Goal: Task Accomplishment & Management: Use online tool/utility

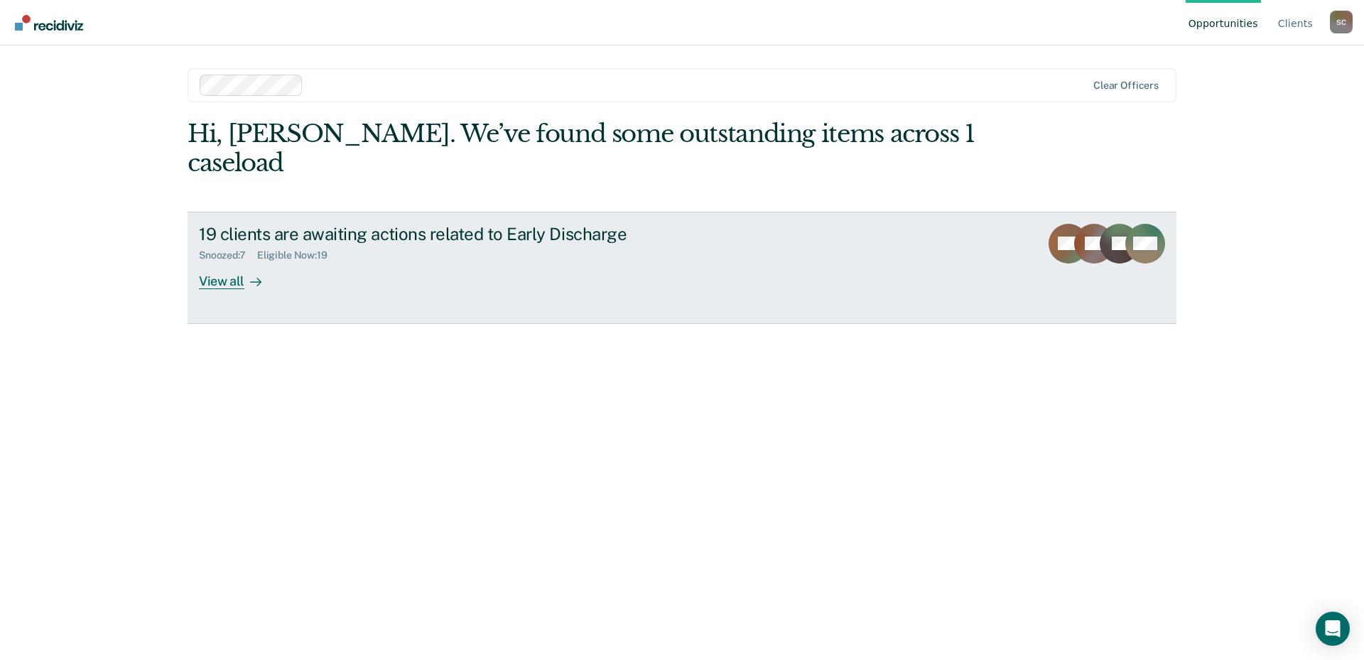
click at [223, 261] on div "View all" at bounding box center [239, 275] width 80 height 28
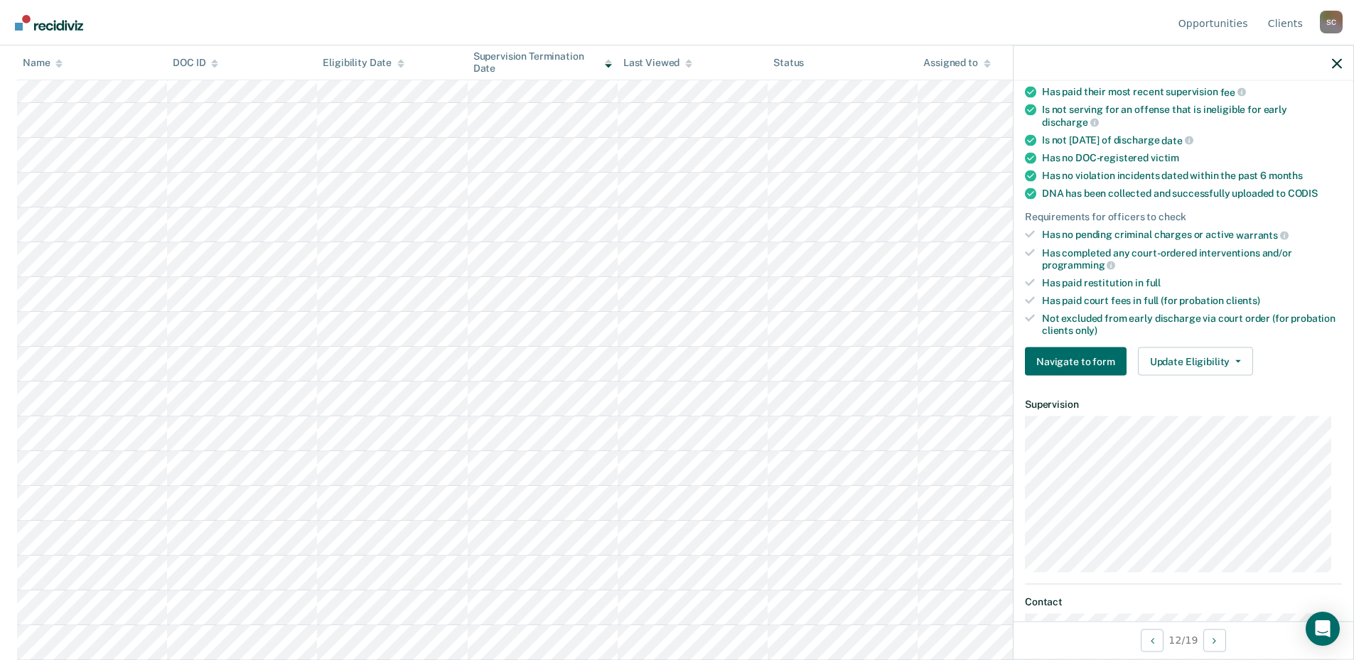
scroll to position [284, 0]
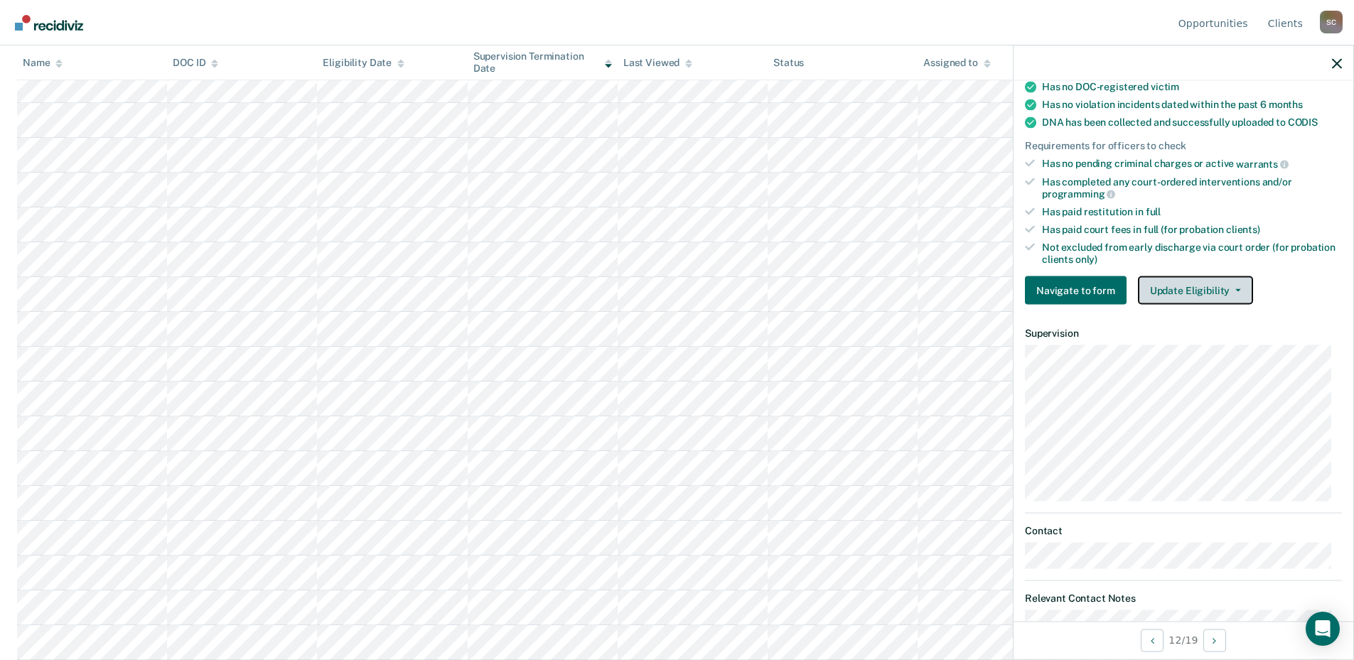
click at [1229, 293] on button "Update Eligibility" at bounding box center [1195, 290] width 115 height 28
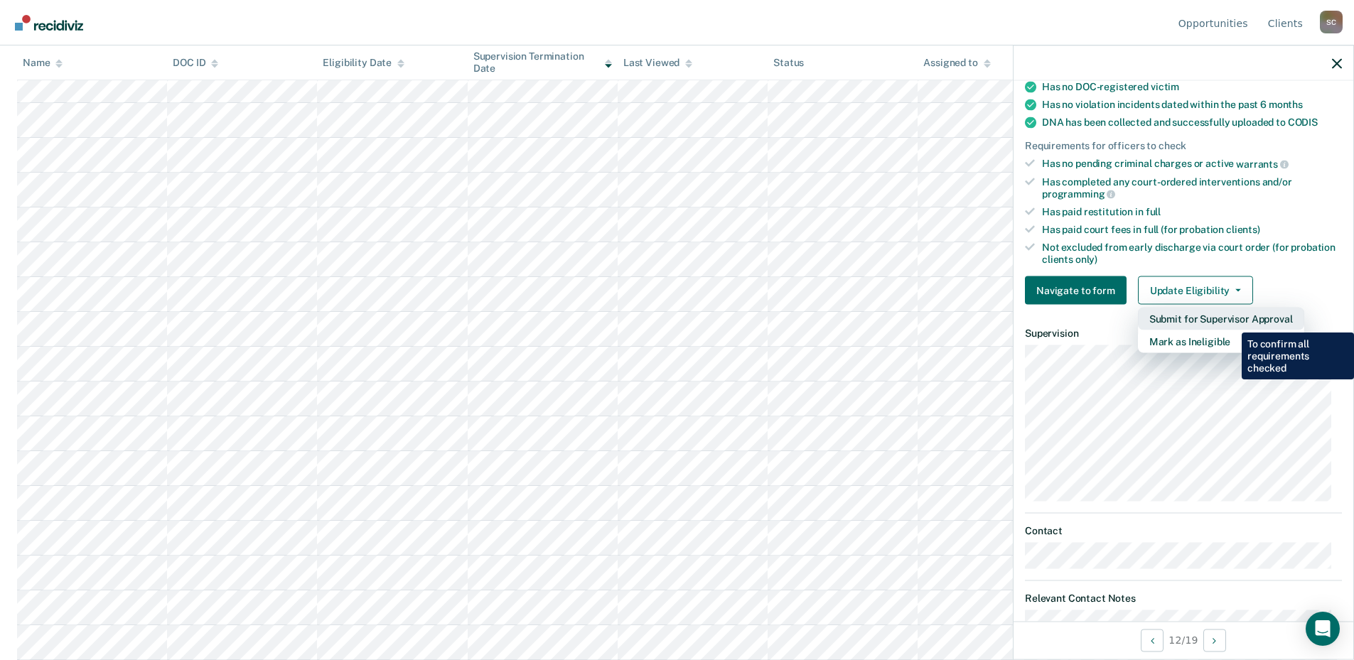
click at [1231, 322] on button "Submit for Supervisor Approval" at bounding box center [1221, 319] width 166 height 23
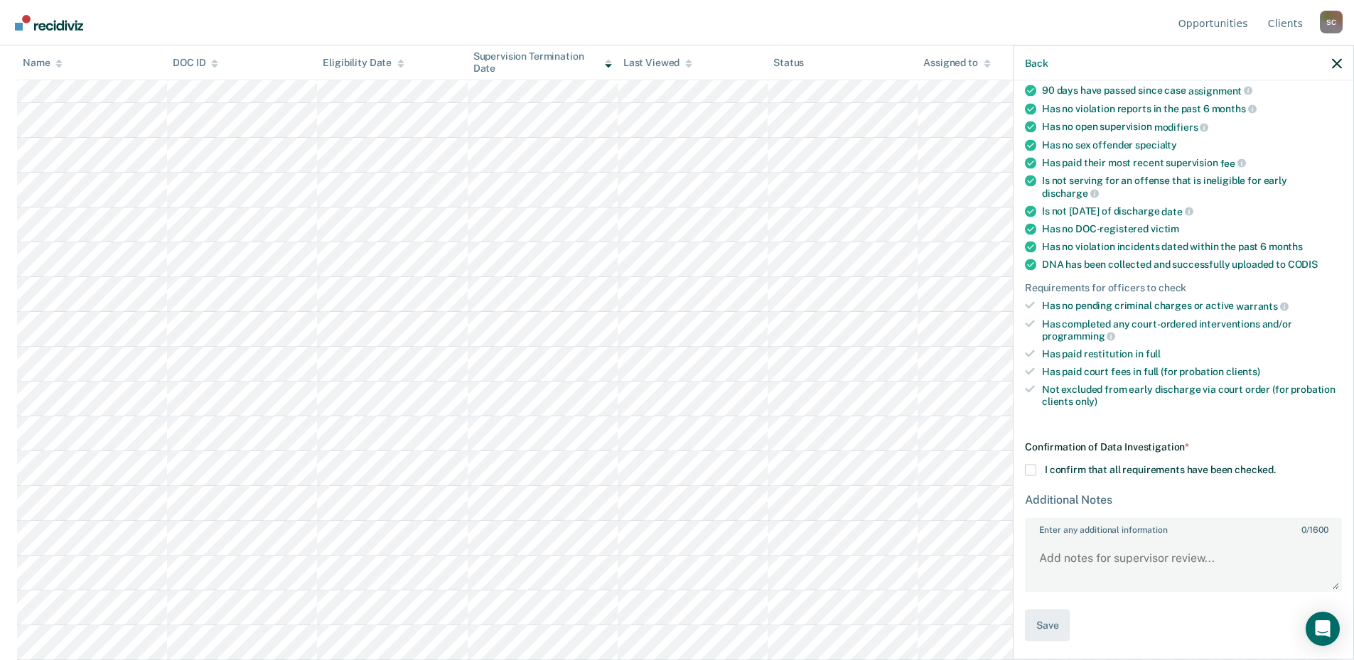
click at [1027, 465] on span at bounding box center [1030, 470] width 11 height 11
click at [1275, 465] on input "I confirm that all requirements have been checked." at bounding box center [1275, 465] width 0 height 0
click at [1048, 629] on button "Save" at bounding box center [1047, 626] width 45 height 32
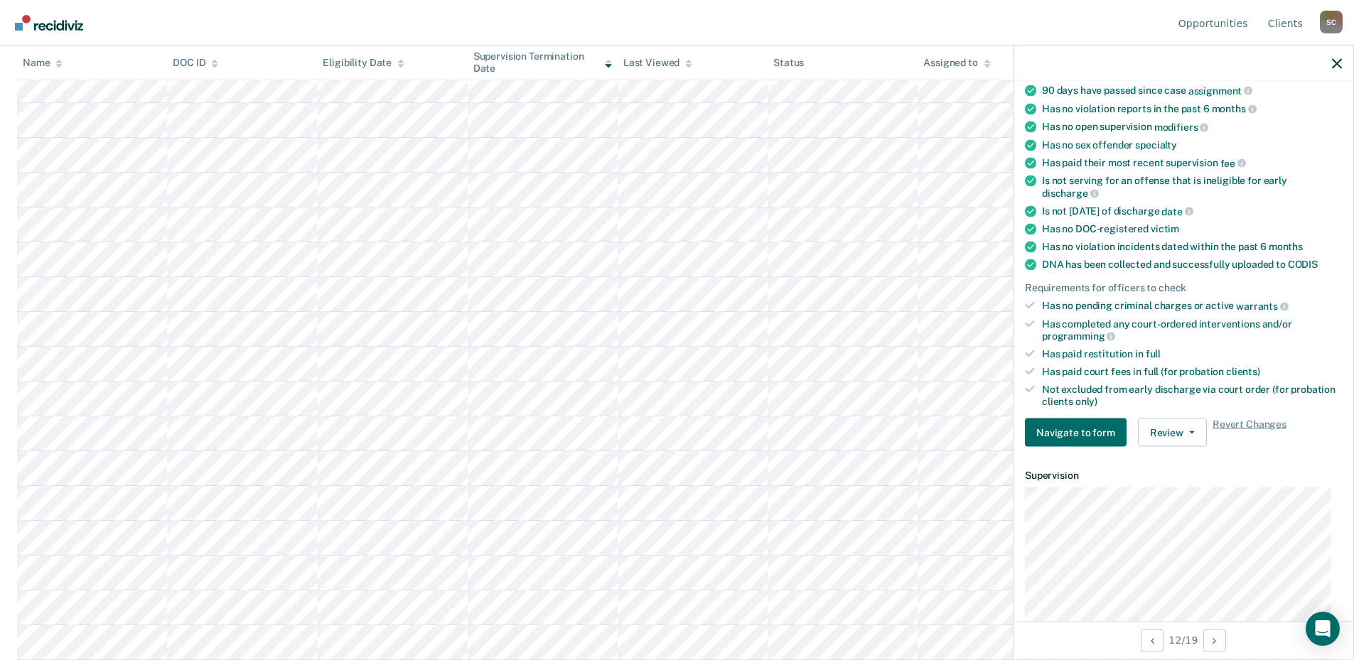
drag, startPoint x: 1334, startPoint y: 70, endPoint x: 1342, endPoint y: 58, distance: 15.0
click at [1335, 67] on div at bounding box center [1183, 63] width 340 height 36
click at [1342, 58] on div at bounding box center [1183, 63] width 340 height 36
click at [1334, 67] on icon "button" at bounding box center [1337, 63] width 10 height 10
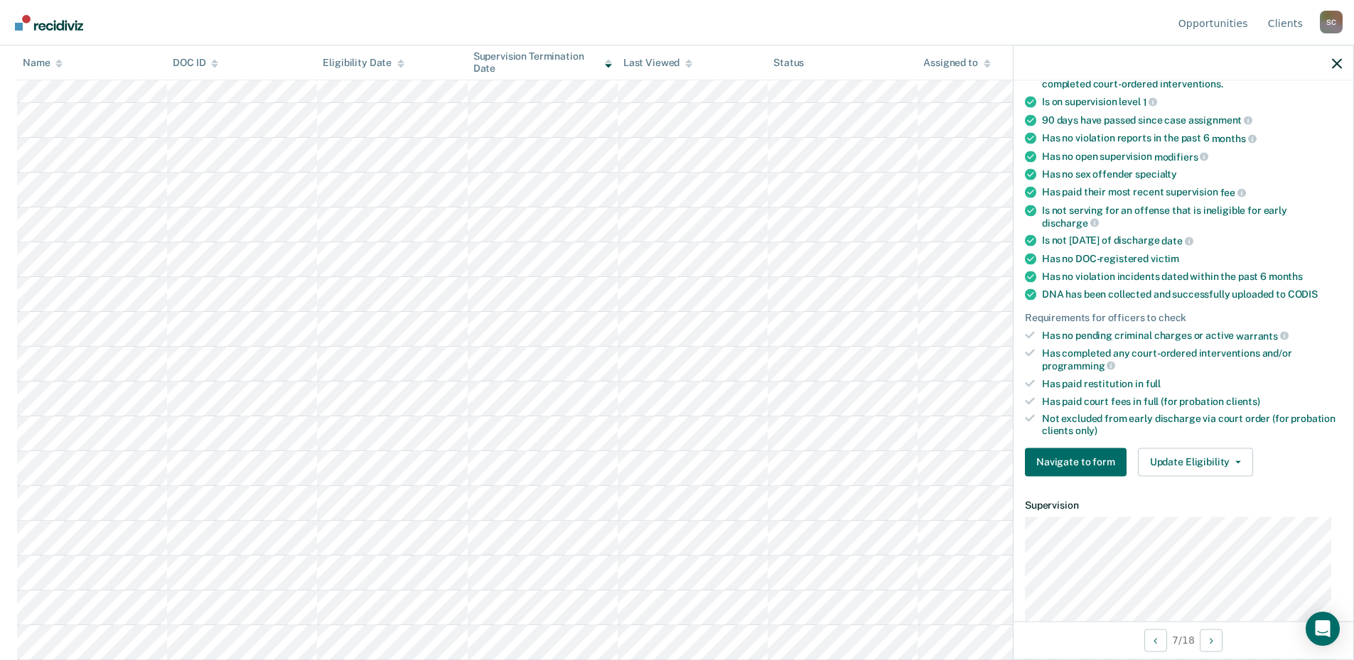
scroll to position [213, 0]
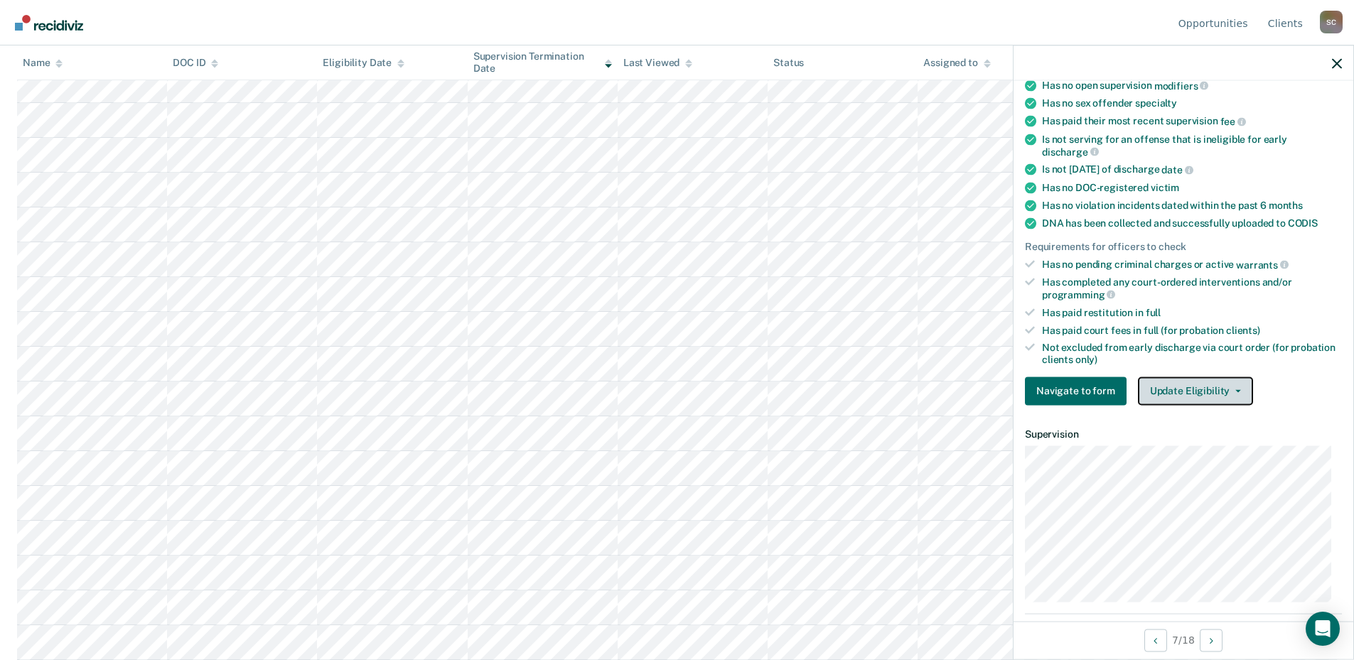
click at [1238, 394] on button "Update Eligibility" at bounding box center [1195, 391] width 115 height 28
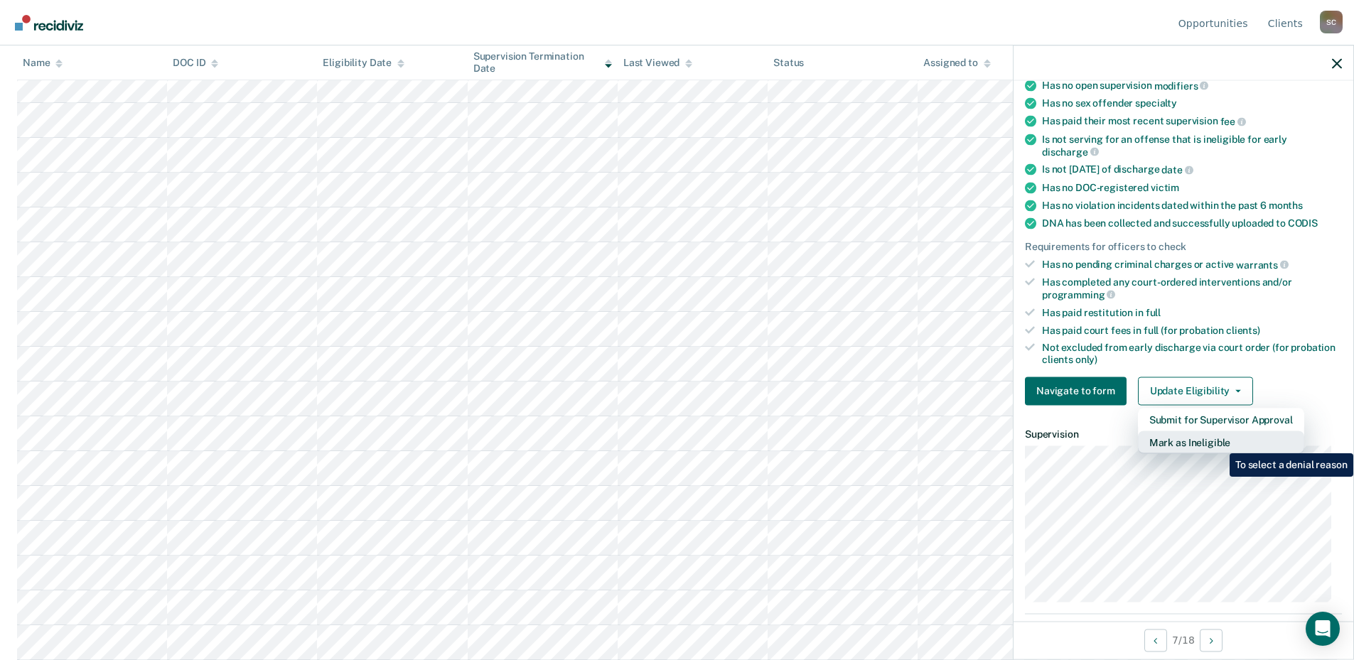
click at [1218, 443] on button "Mark as Ineligible" at bounding box center [1221, 442] width 166 height 23
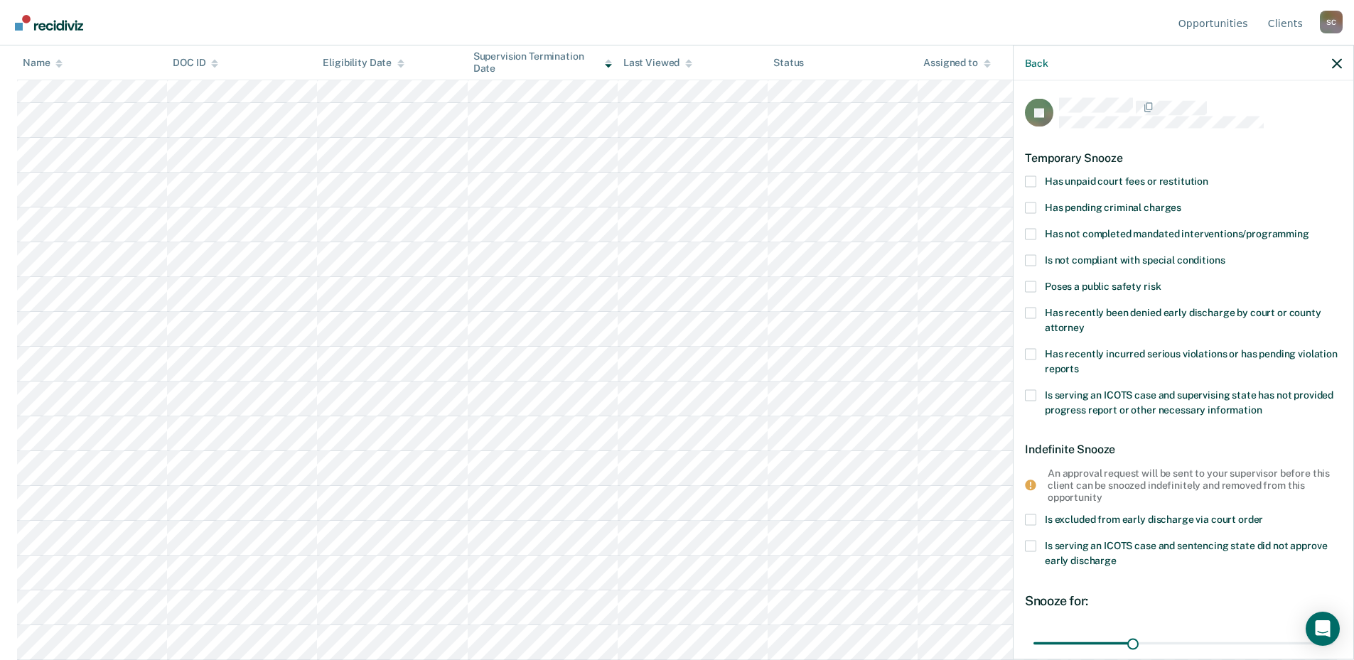
scroll to position [21, 0]
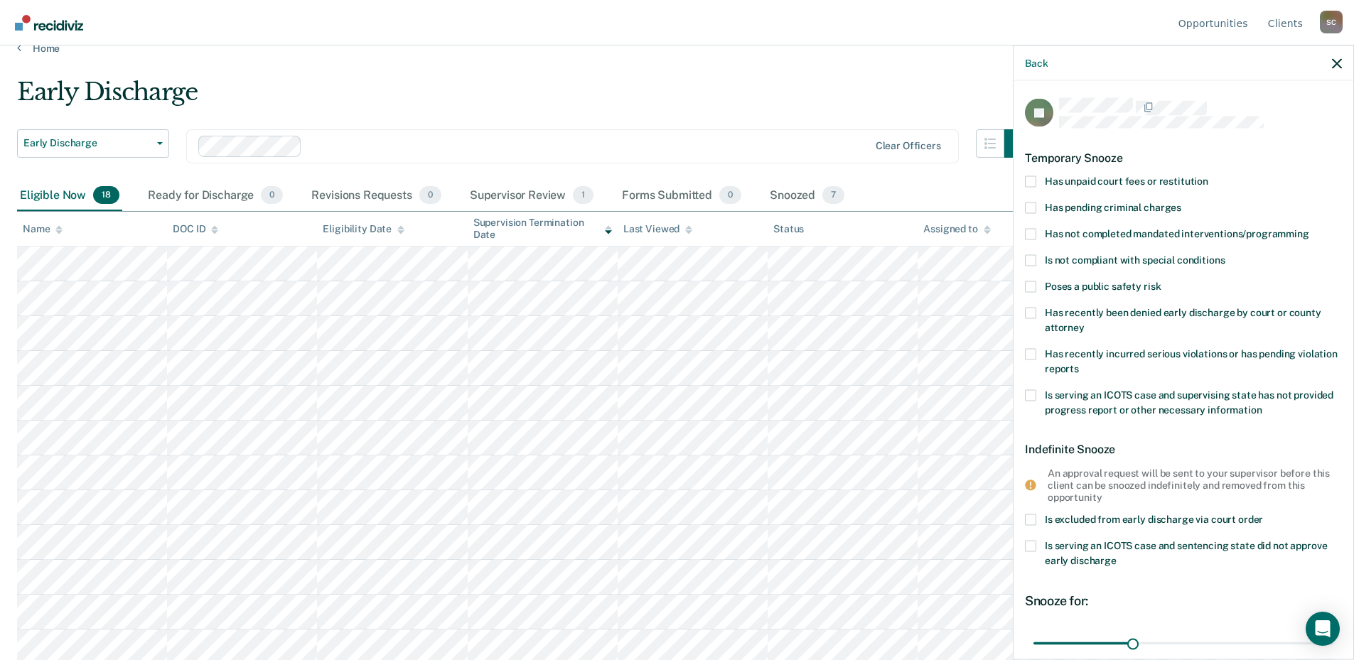
click at [1331, 70] on div "Back" at bounding box center [1183, 63] width 340 height 36
click at [1341, 60] on icon "button" at bounding box center [1337, 63] width 10 height 10
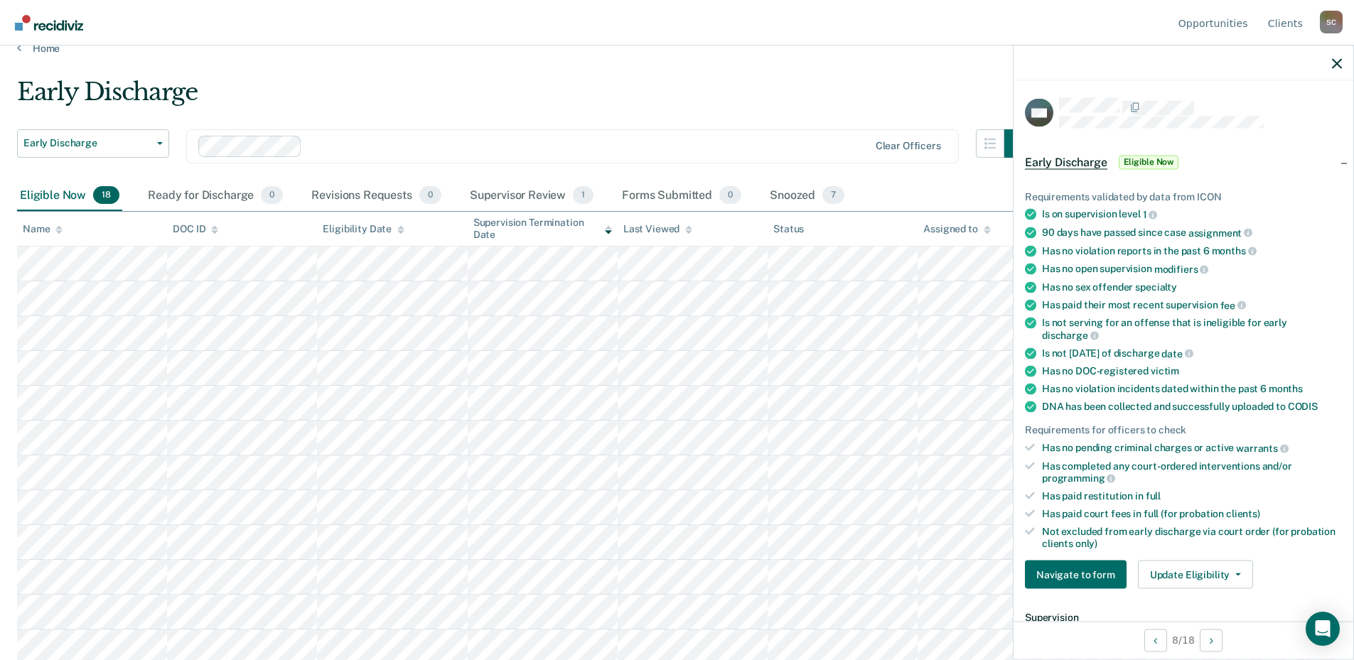
scroll to position [324, 0]
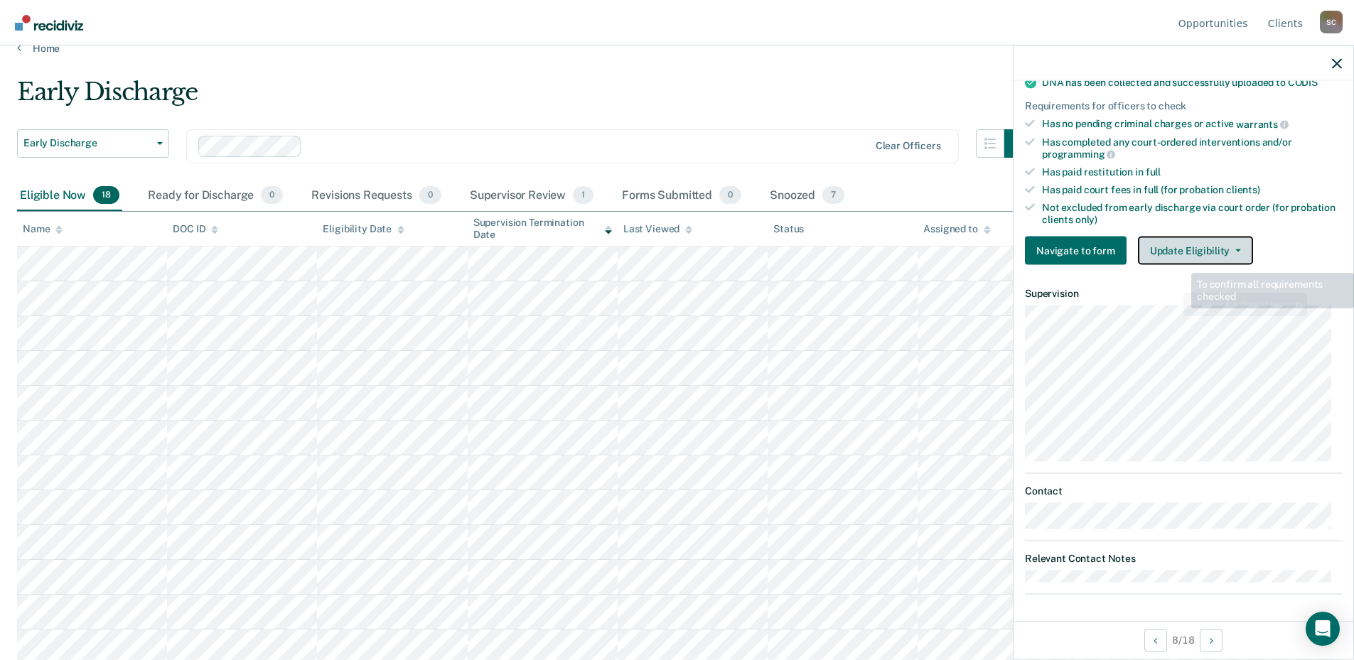
click at [1209, 244] on button "Update Eligibility" at bounding box center [1195, 251] width 115 height 28
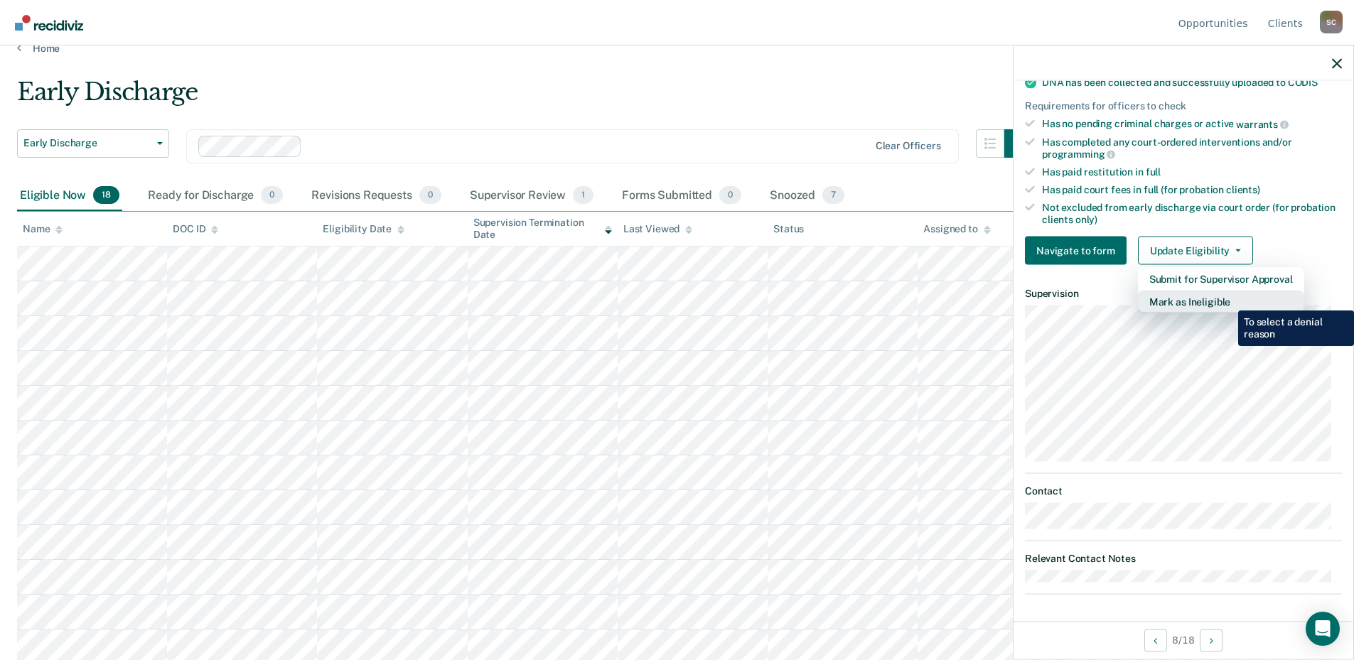
click at [1227, 300] on button "Mark as Ineligible" at bounding box center [1221, 302] width 166 height 23
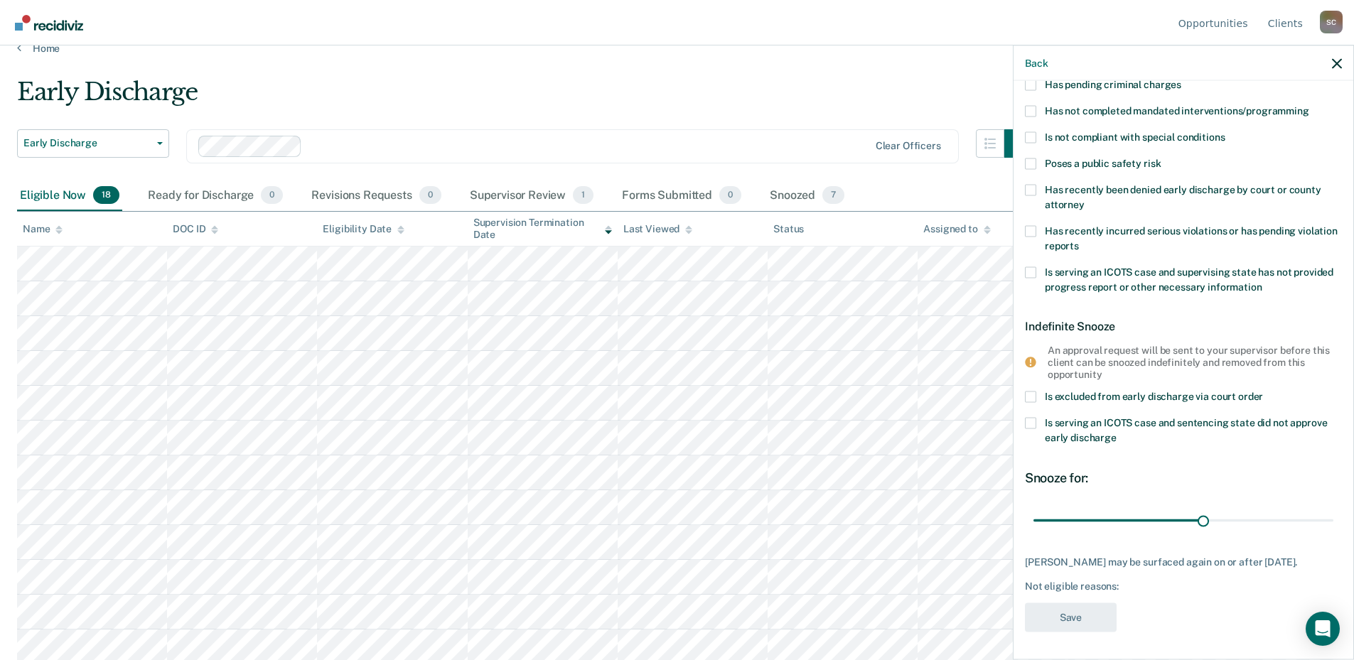
click at [1032, 425] on span at bounding box center [1030, 423] width 11 height 11
click at [1116, 433] on input "Is serving an ICOTS case and sentencing state did not approve early discharge" at bounding box center [1116, 433] width 0 height 0
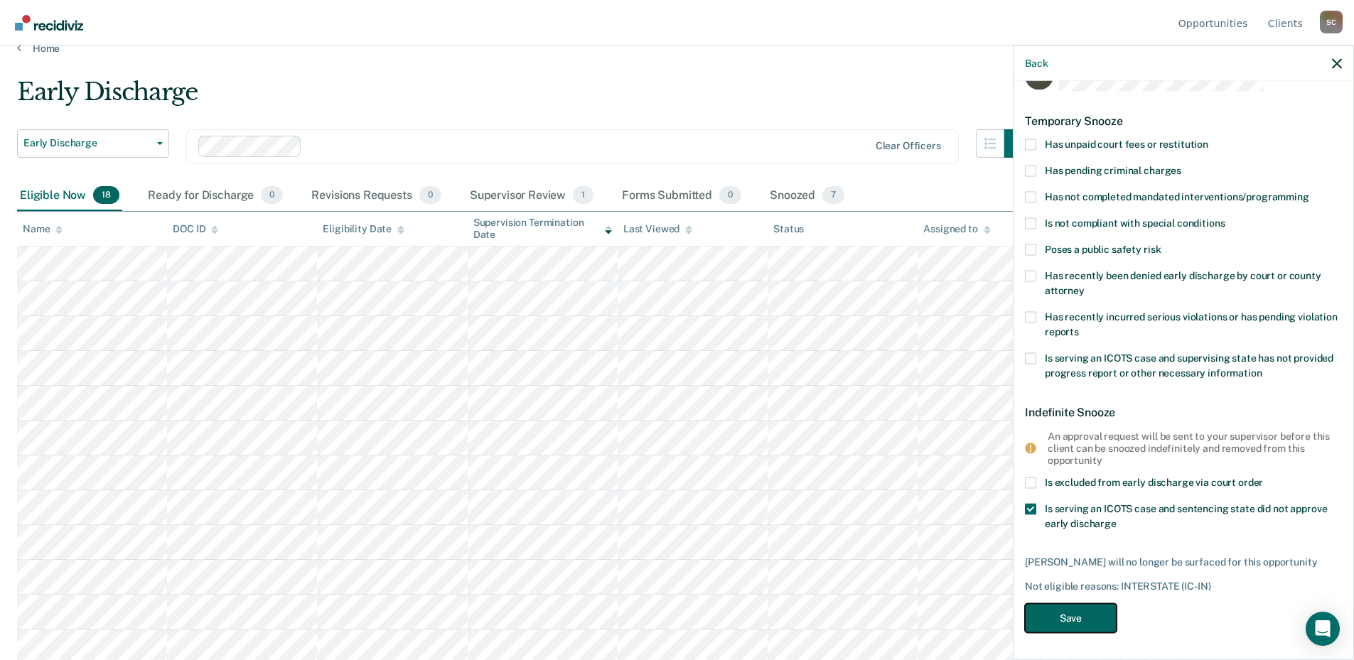
click at [1083, 613] on button "Save" at bounding box center [1071, 617] width 92 height 29
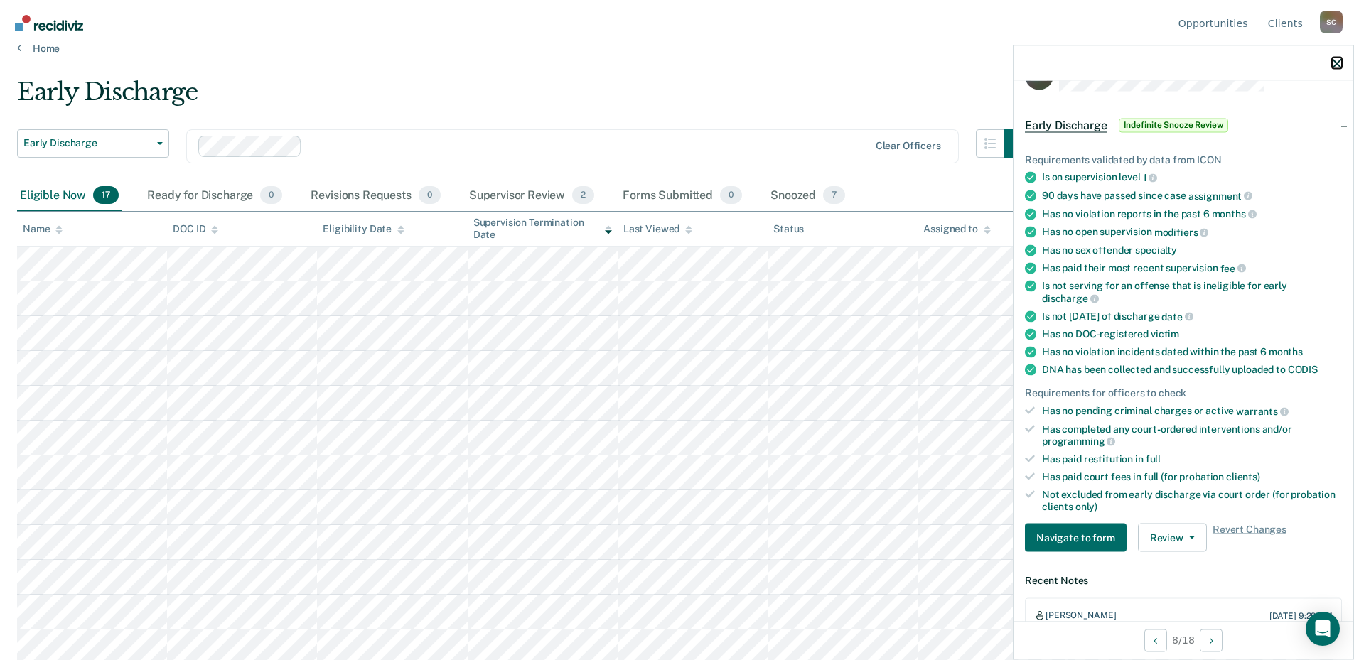
click at [1336, 61] on icon "button" at bounding box center [1337, 63] width 10 height 10
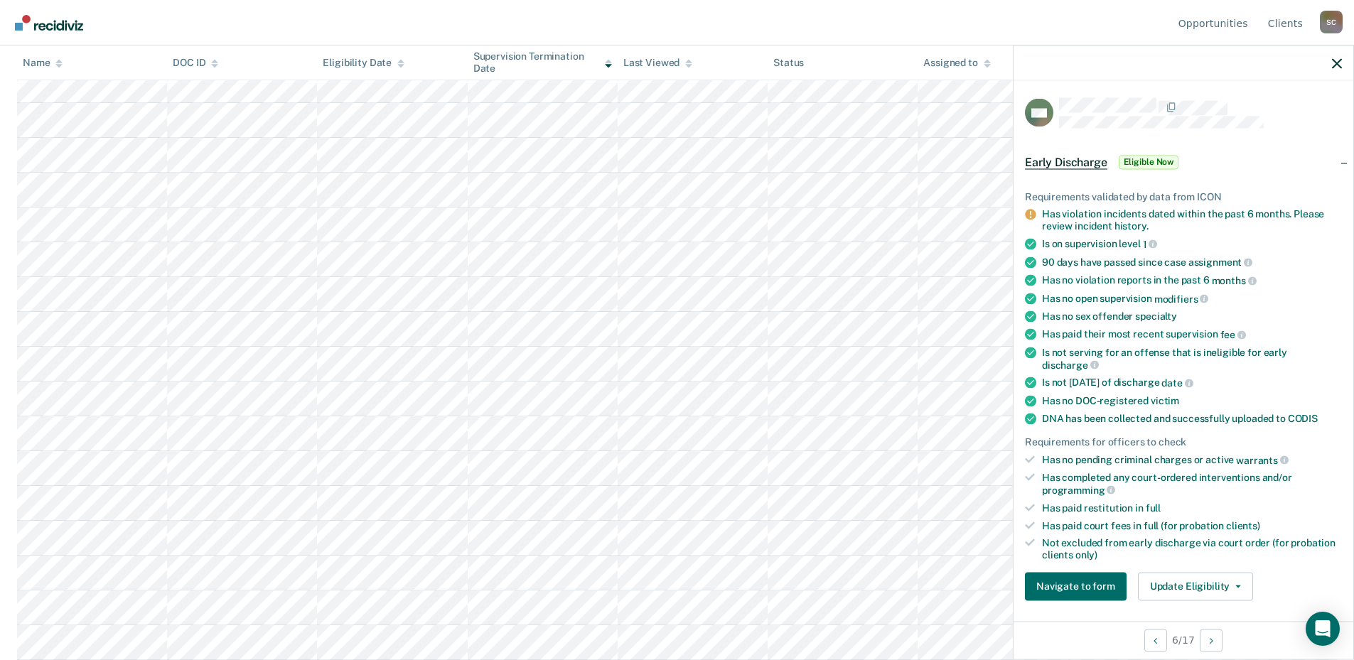
scroll to position [284, 0]
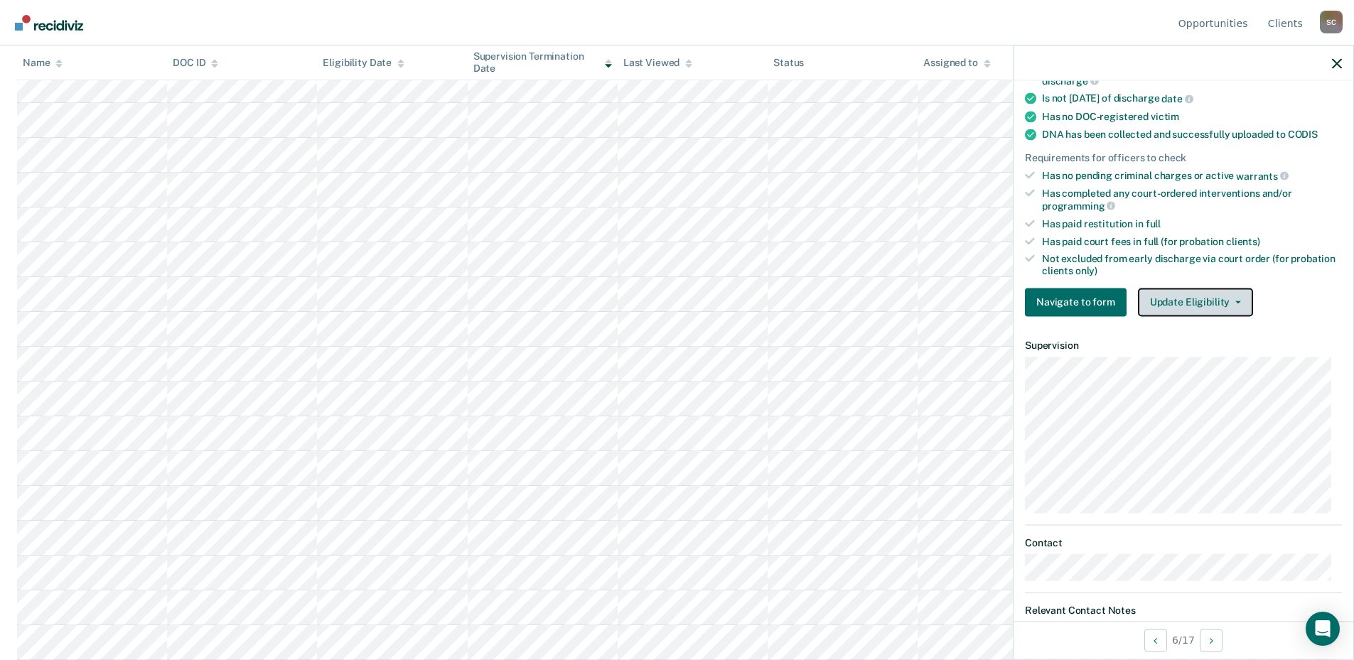
click at [1241, 301] on button "Update Eligibility" at bounding box center [1195, 302] width 115 height 28
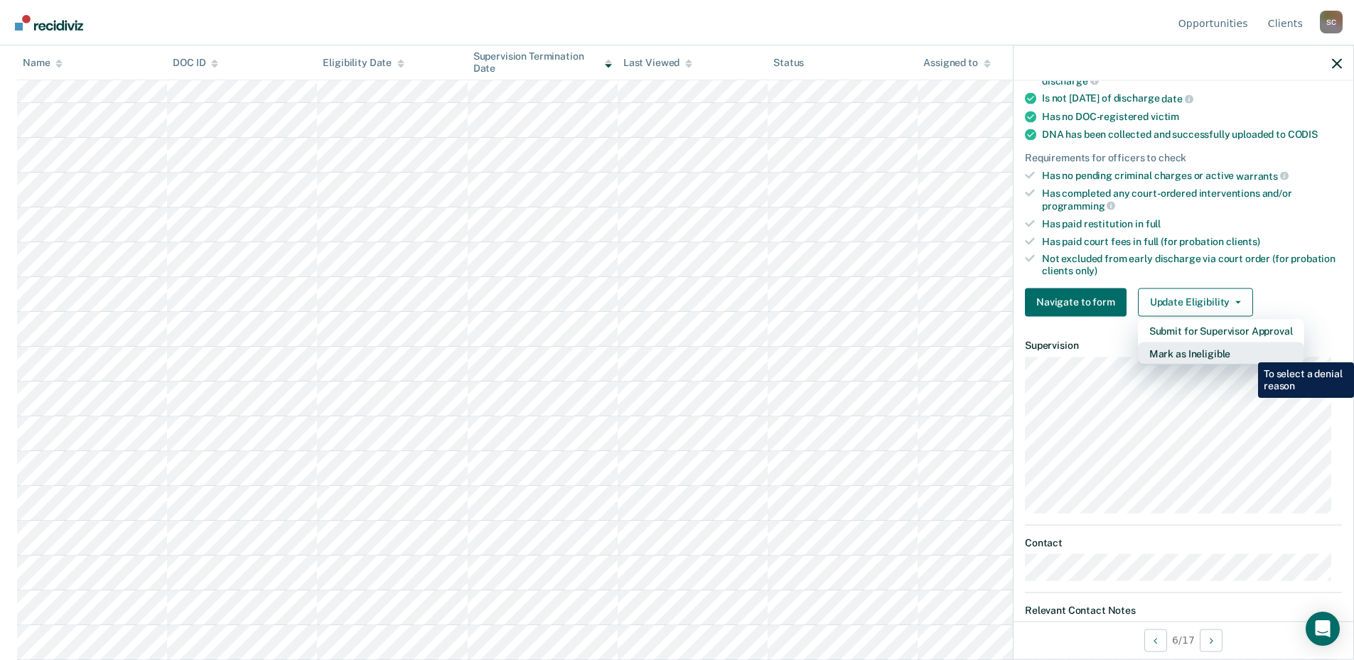
click at [1247, 352] on button "Mark as Ineligible" at bounding box center [1221, 353] width 166 height 23
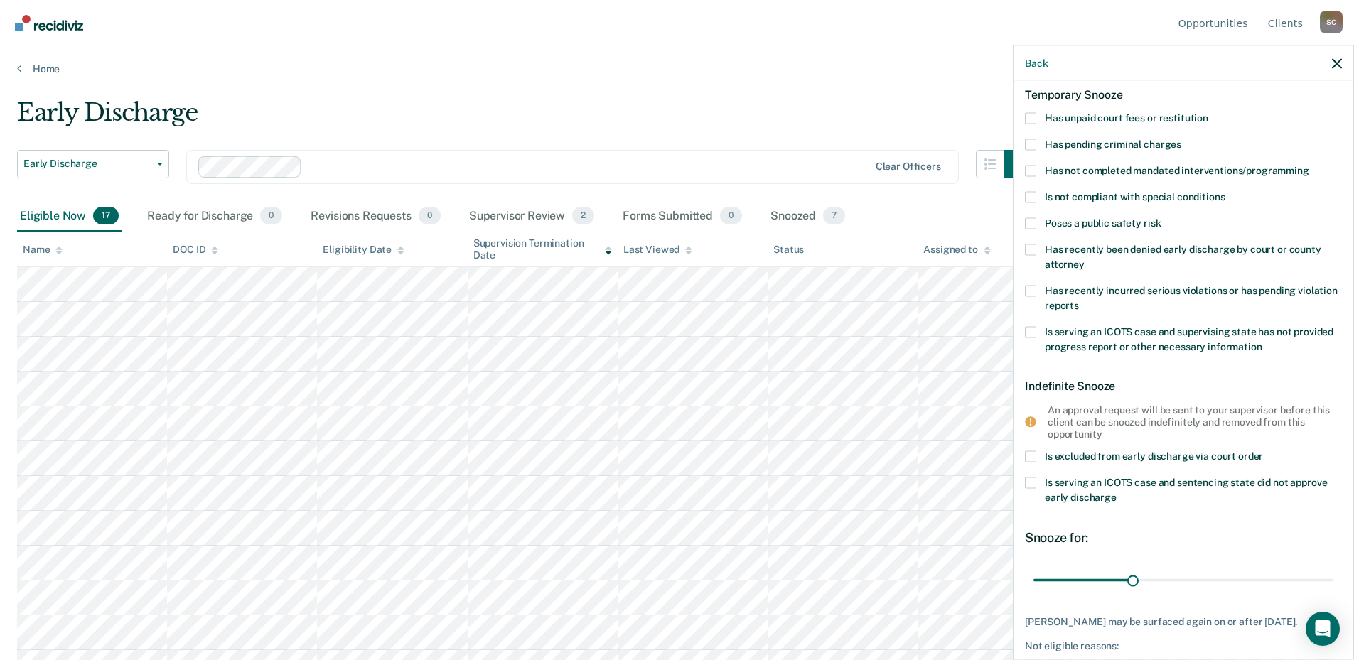
scroll to position [0, 0]
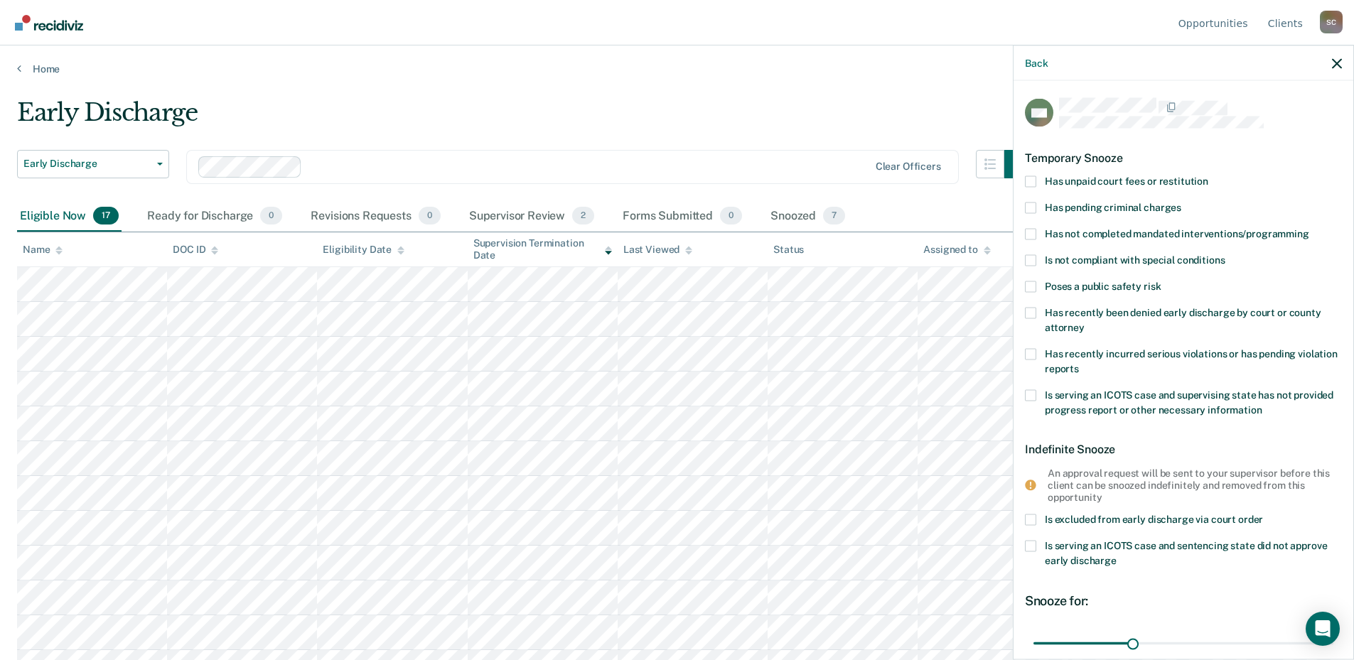
click at [1030, 258] on span at bounding box center [1030, 259] width 11 height 11
click at [1224, 254] on input "Is not compliant with special conditions" at bounding box center [1224, 254] width 0 height 0
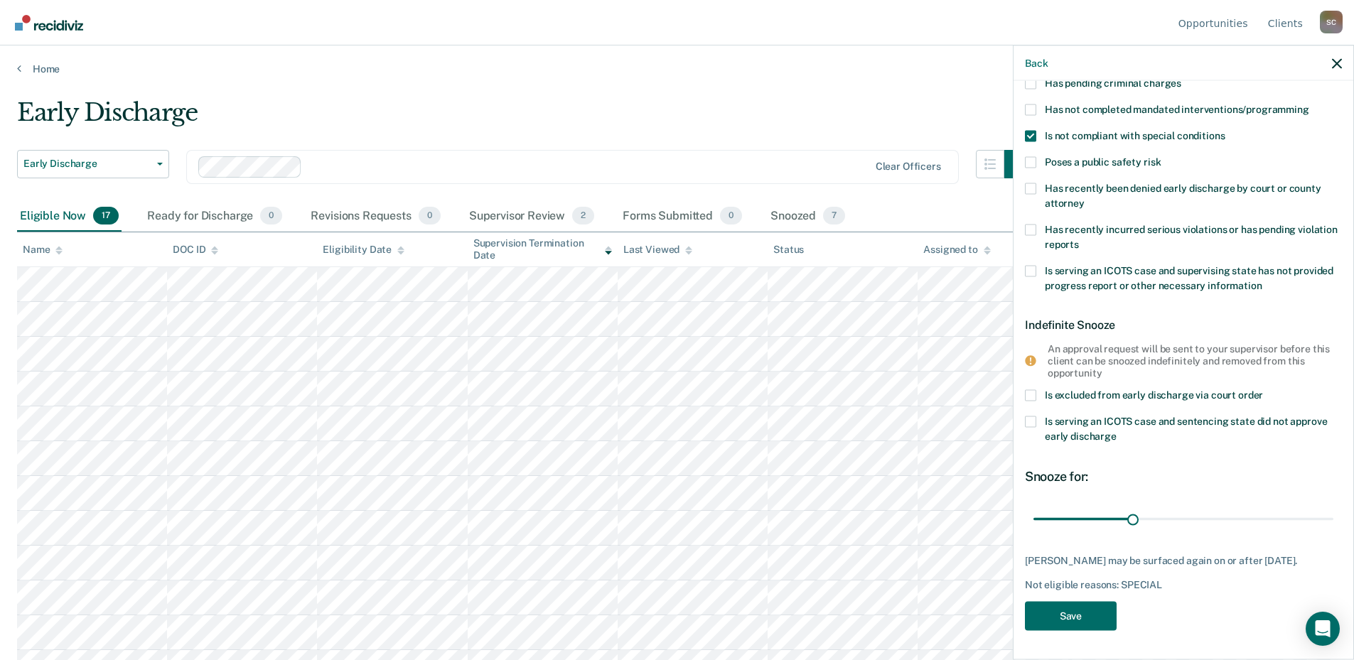
scroll to position [71, 0]
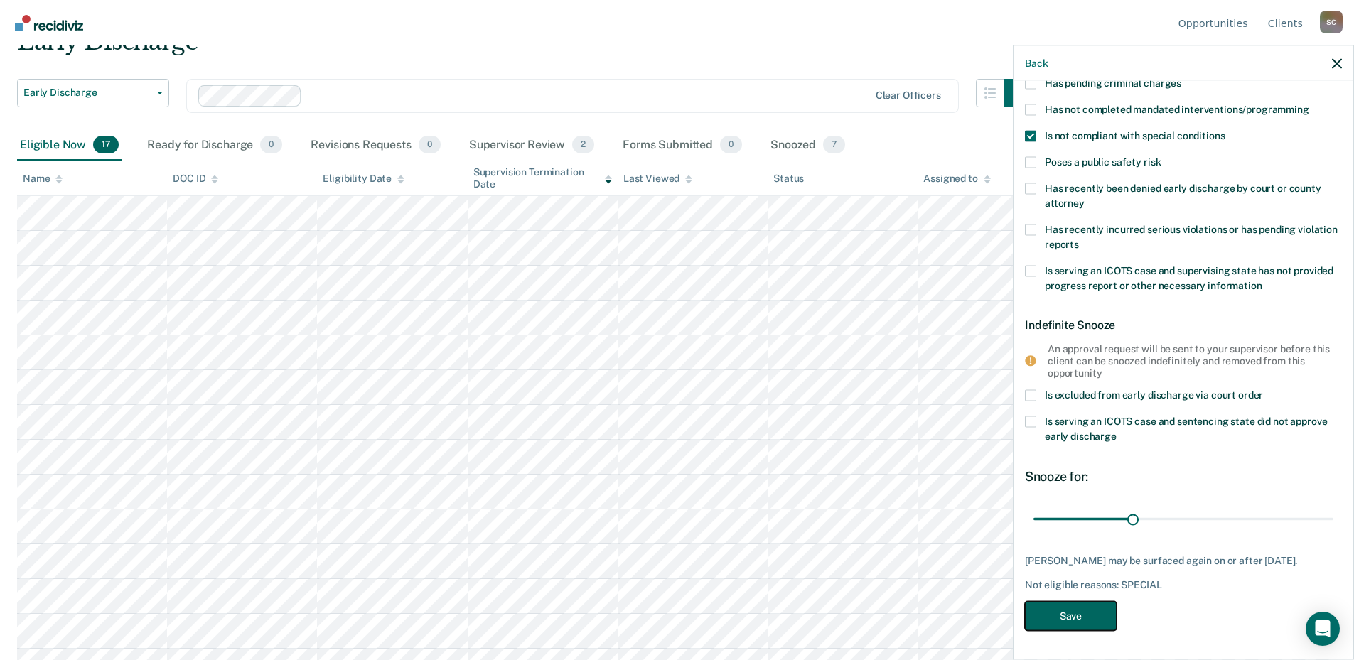
click at [1081, 610] on button "Save" at bounding box center [1071, 616] width 92 height 29
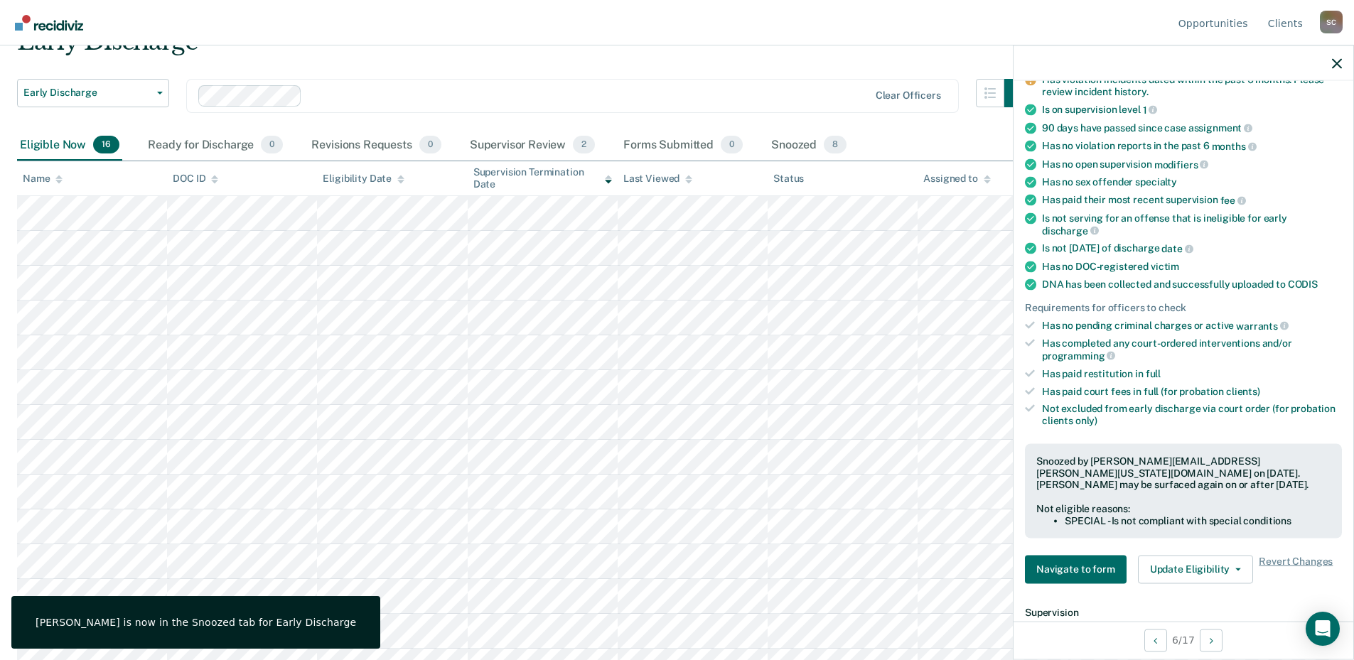
scroll to position [0, 0]
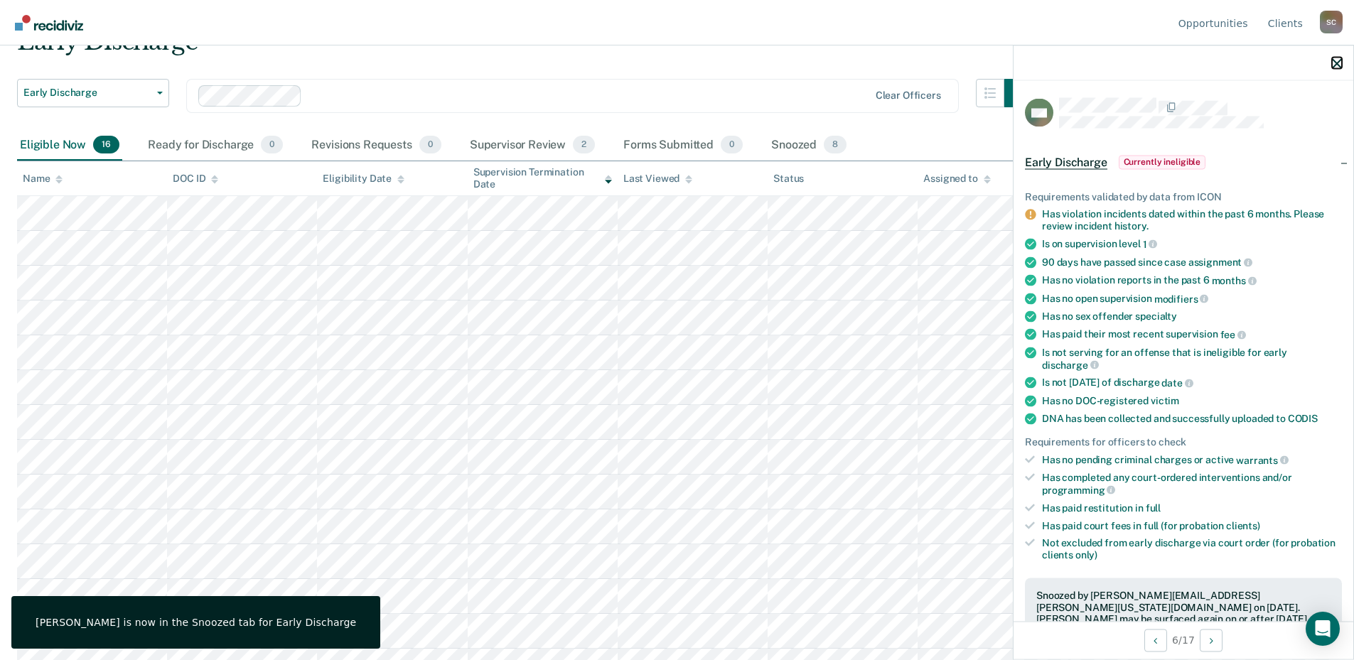
click at [1336, 65] on icon "button" at bounding box center [1337, 63] width 10 height 10
